Goal: Information Seeking & Learning: Check status

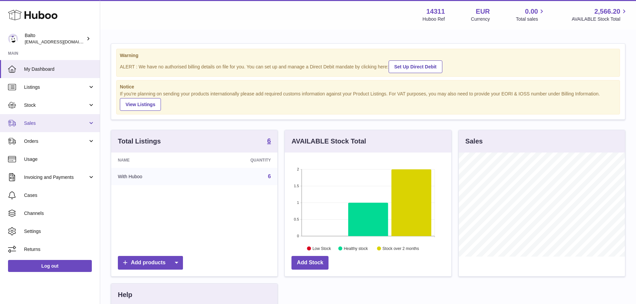
scroll to position [104, 166]
click at [56, 126] on link "Sales" at bounding box center [50, 123] width 100 height 18
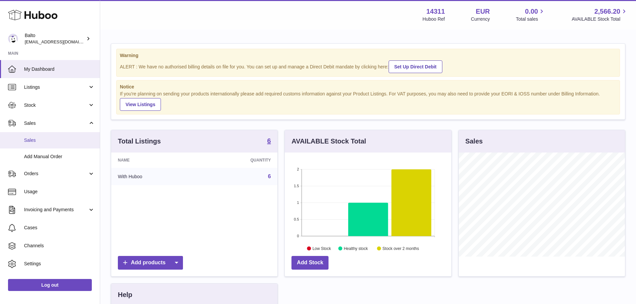
click at [50, 139] on span "Sales" at bounding box center [59, 140] width 71 height 6
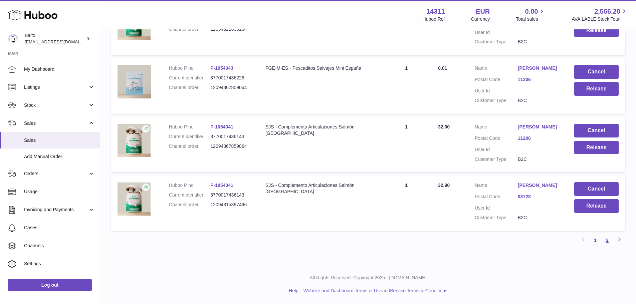
click at [608, 241] on link "2" at bounding box center [607, 240] width 12 height 12
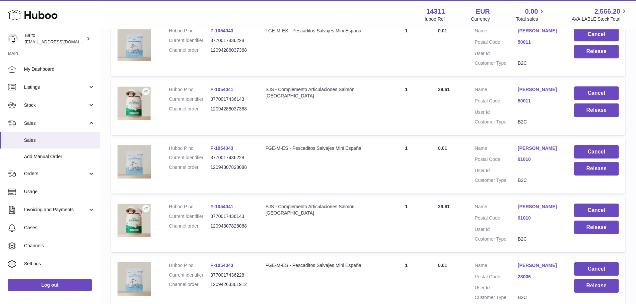
scroll to position [141, 0]
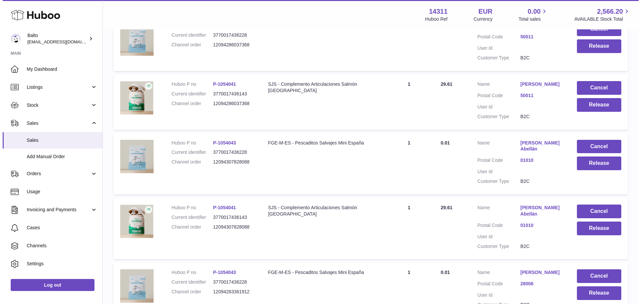
scroll to position [108, 0]
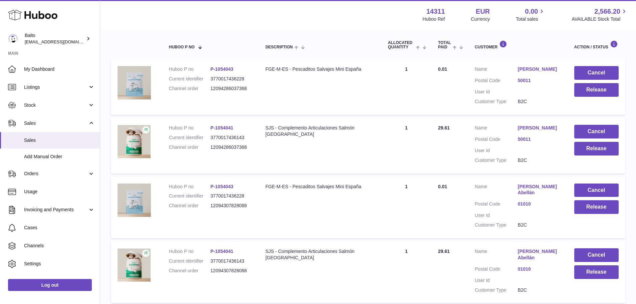
click at [534, 126] on link "JAVIER Roy BELLO" at bounding box center [538, 128] width 43 height 6
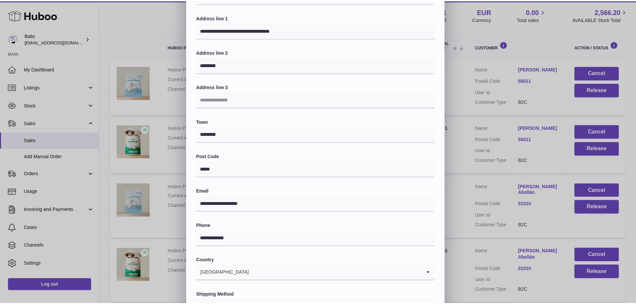
scroll to position [0, 0]
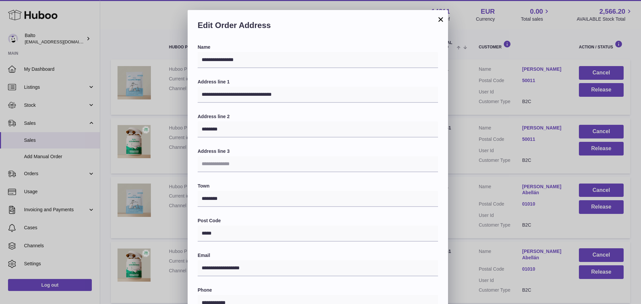
click at [443, 18] on button "×" at bounding box center [440, 19] width 8 height 8
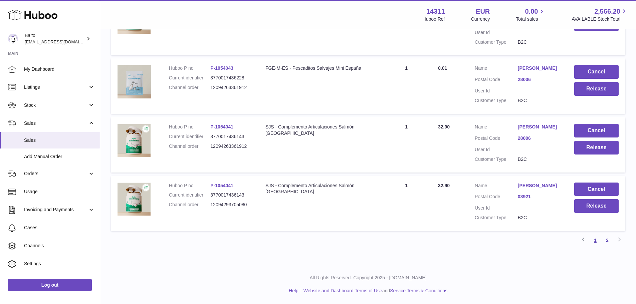
click at [596, 245] on link "1" at bounding box center [595, 240] width 12 height 12
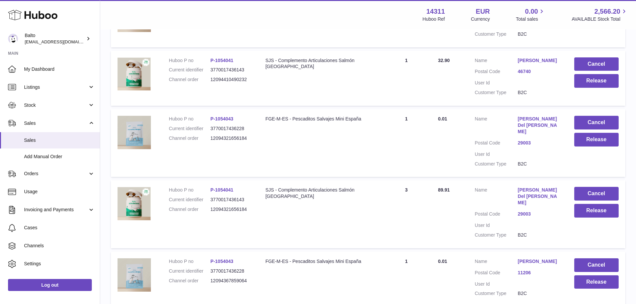
scroll to position [364, 0]
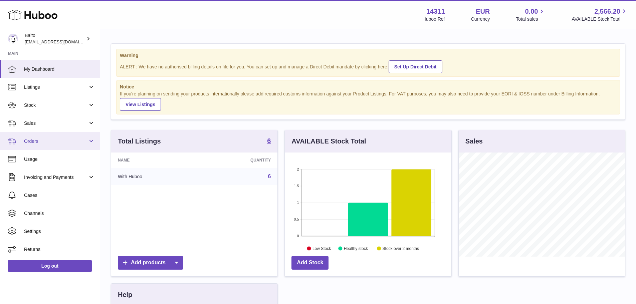
scroll to position [104, 166]
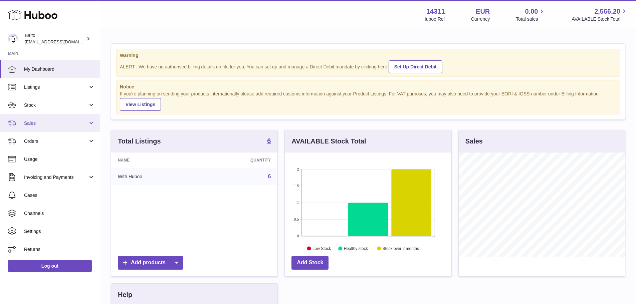
click at [50, 128] on link "Sales" at bounding box center [50, 123] width 100 height 18
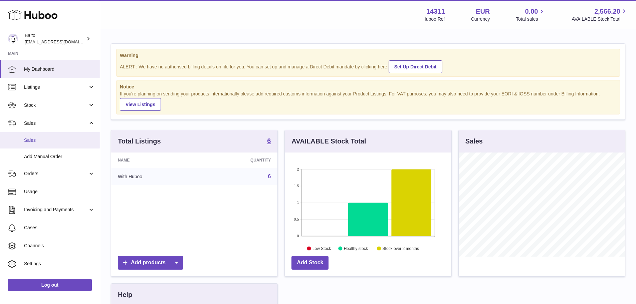
click at [51, 144] on link "Sales" at bounding box center [50, 140] width 100 height 16
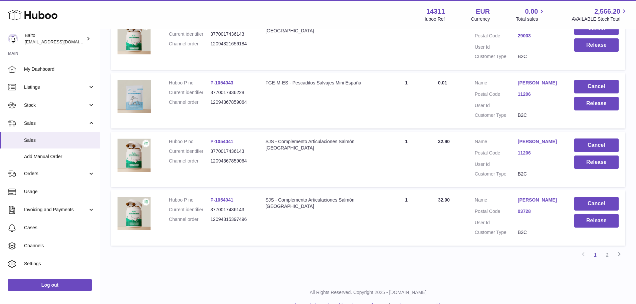
scroll to position [563, 0]
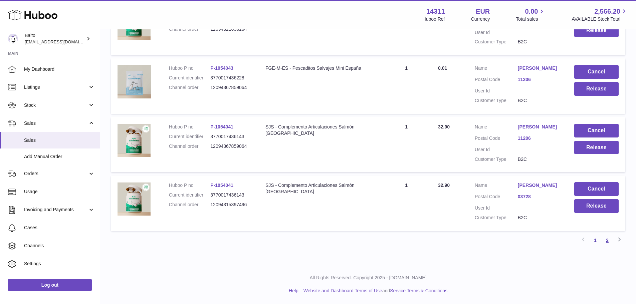
click at [605, 244] on link "2" at bounding box center [607, 240] width 12 height 12
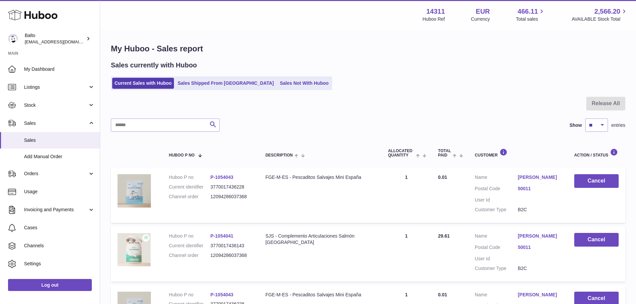
click at [136, 250] on img at bounding box center [133, 249] width 33 height 33
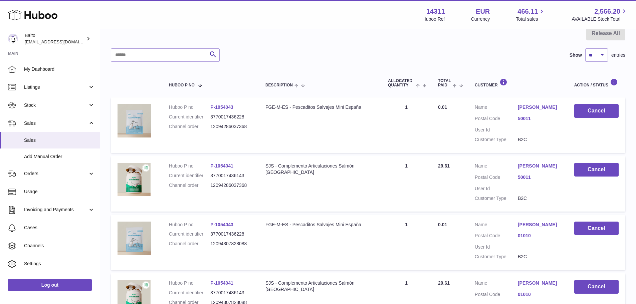
scroll to position [133, 0]
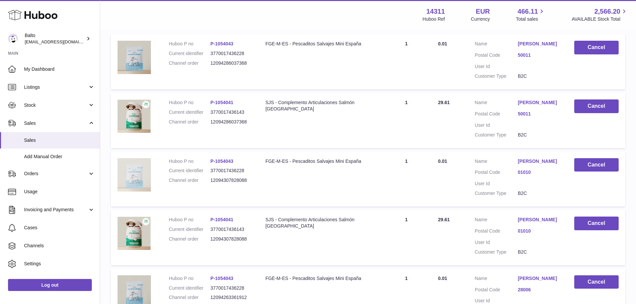
click at [141, 176] on img at bounding box center [133, 174] width 33 height 33
click at [134, 108] on img at bounding box center [133, 115] width 33 height 33
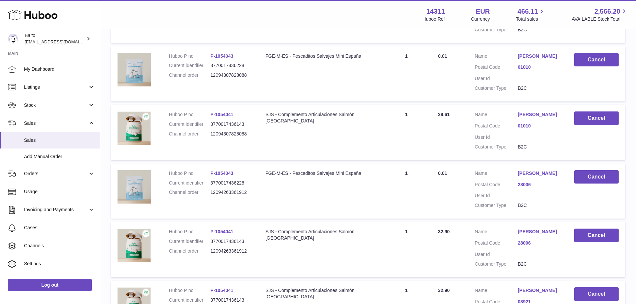
scroll to position [342, 0]
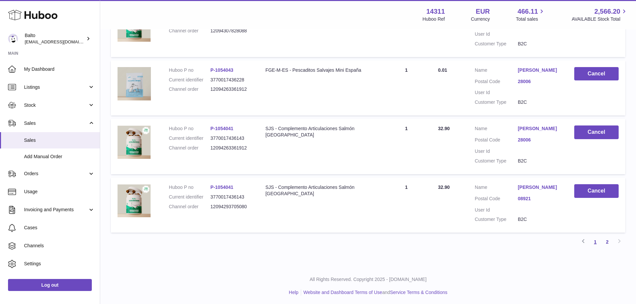
click at [592, 248] on link "1" at bounding box center [595, 242] width 12 height 12
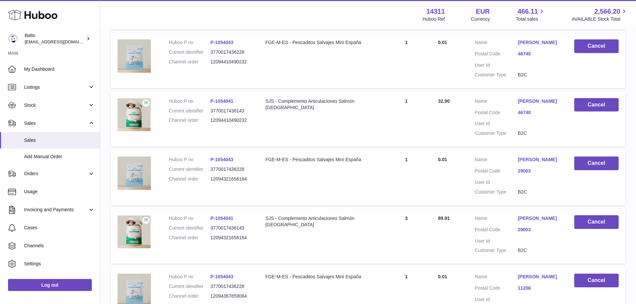
scroll to position [330, 0]
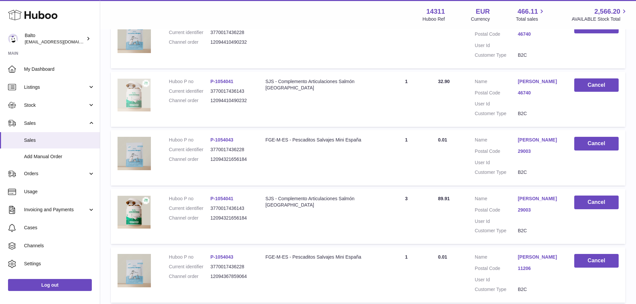
click at [129, 112] on img at bounding box center [133, 94] width 33 height 33
